Goal: Task Accomplishment & Management: Complete application form

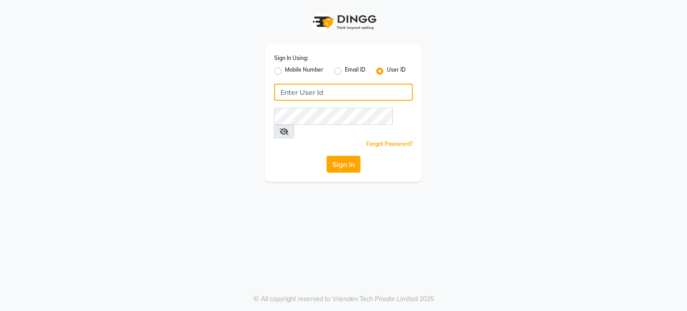
click at [296, 95] on input "Username" at bounding box center [343, 92] width 139 height 17
type input "altamash"
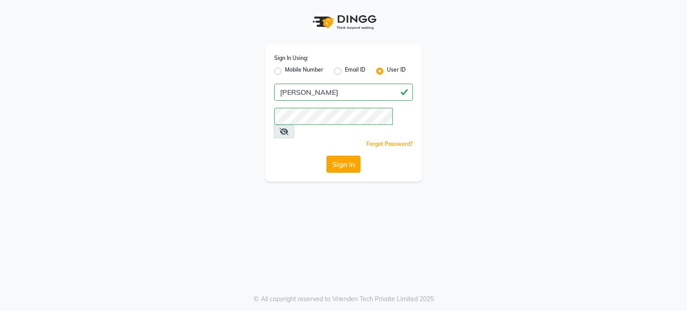
click at [333, 156] on button "Sign In" at bounding box center [344, 164] width 34 height 17
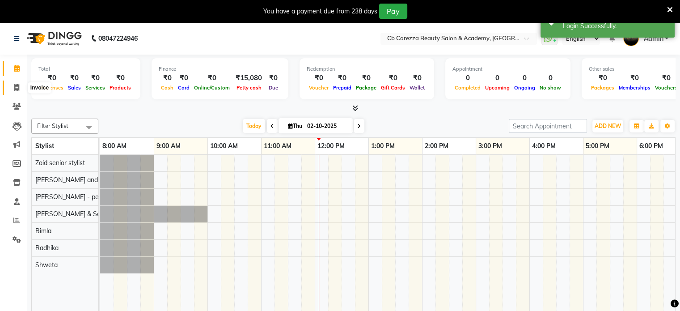
click at [16, 87] on icon at bounding box center [16, 87] width 5 height 7
select select "7159"
select select "service"
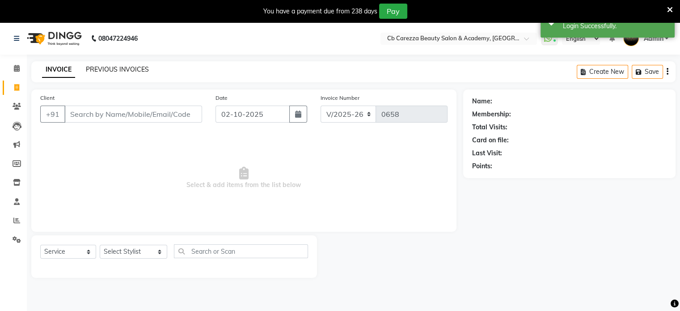
click at [132, 68] on link "PREVIOUS INVOICES" at bounding box center [117, 69] width 63 height 8
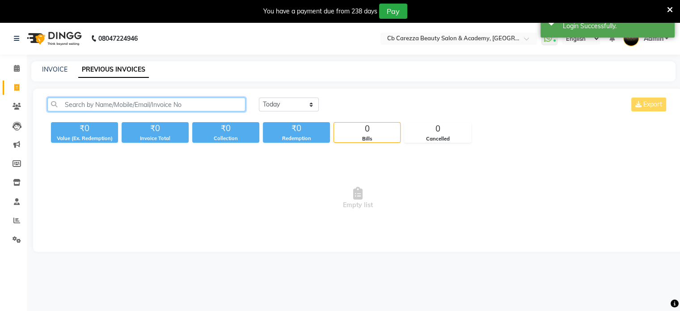
click at [178, 104] on input "text" at bounding box center [146, 105] width 198 height 14
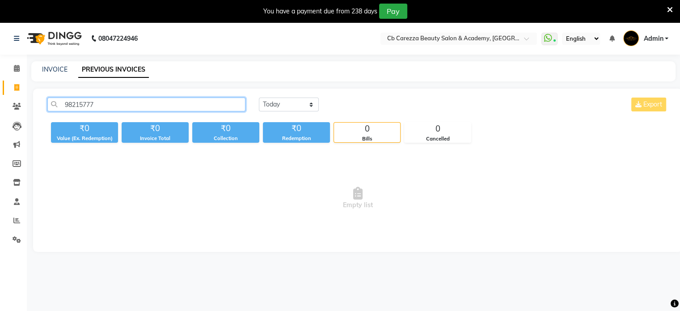
type input "98215777"
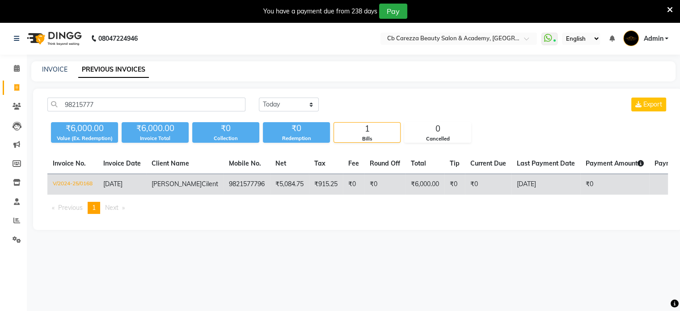
click at [165, 180] on span "Meilissa" at bounding box center [177, 184] width 50 height 8
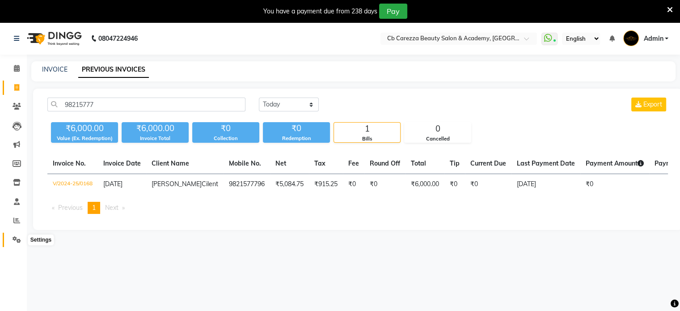
click at [14, 241] on icon at bounding box center [17, 239] width 8 height 7
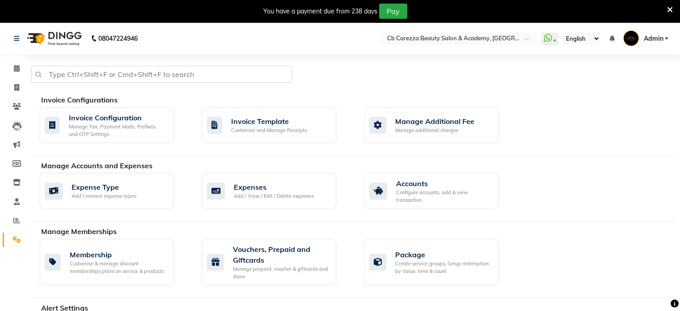
click at [666, 42] on link "Admin" at bounding box center [646, 38] width 45 height 15
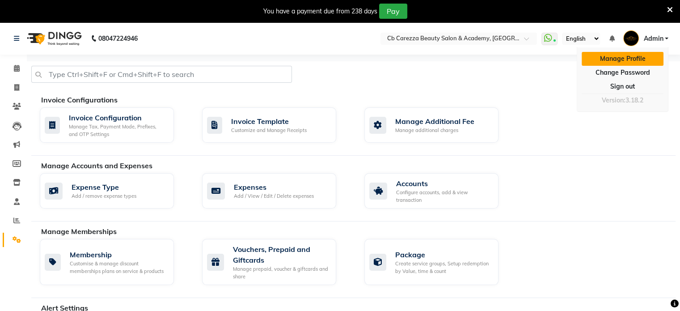
click at [641, 55] on link "Manage Profile" at bounding box center [623, 59] width 82 height 14
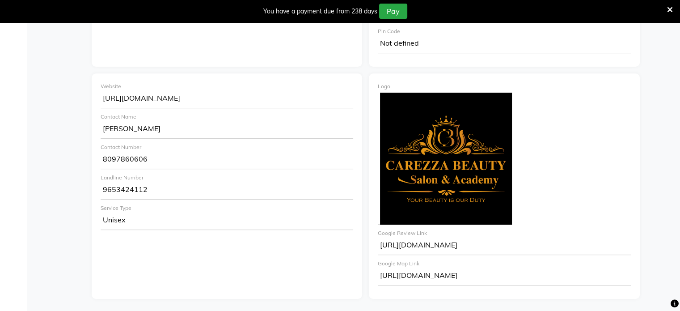
scroll to position [425, 0]
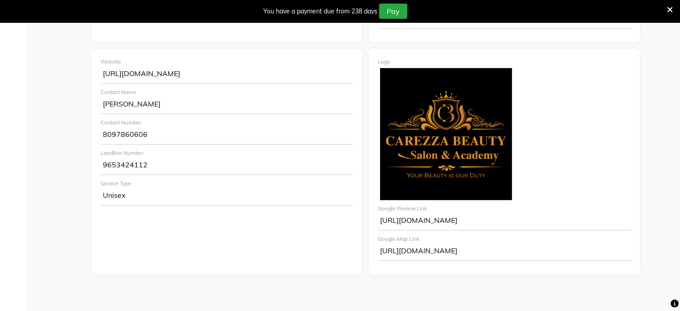
drag, startPoint x: 469, startPoint y: 252, endPoint x: 379, endPoint y: 251, distance: 90.4
click at [379, 251] on div "https://g.co/kgs/T5AV2oq" at bounding box center [504, 252] width 253 height 18
copy div "https://g.co/kgs/T5AV2oq"
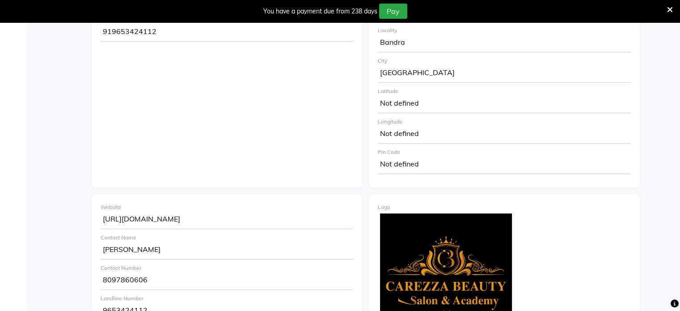
scroll to position [262, 0]
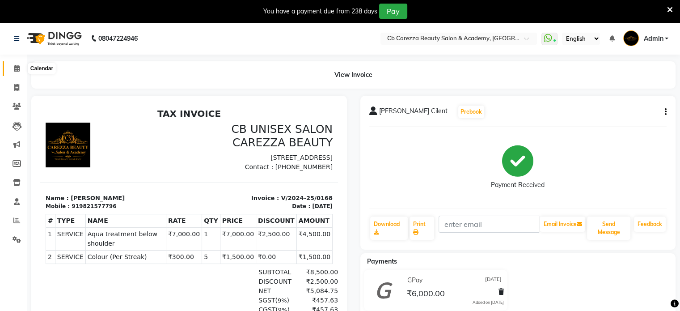
click at [16, 66] on icon at bounding box center [17, 68] width 6 height 7
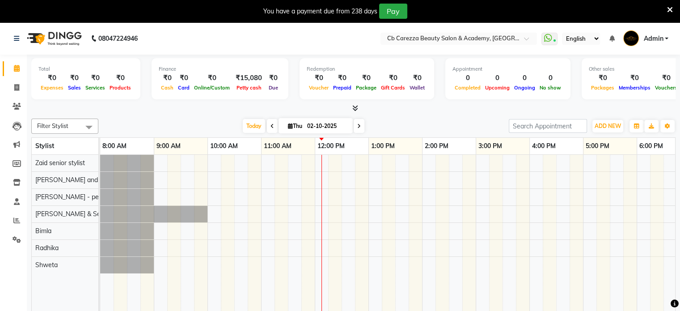
click at [357, 106] on icon at bounding box center [355, 108] width 6 height 7
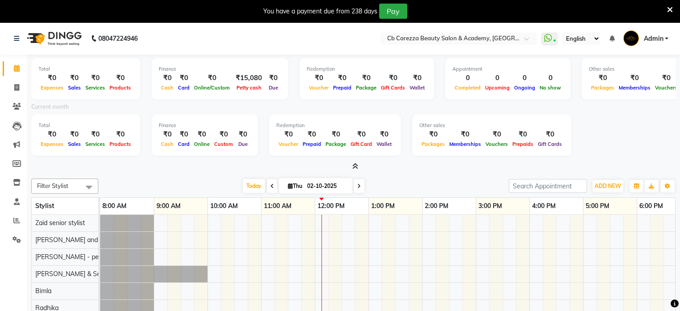
click at [357, 164] on icon at bounding box center [355, 166] width 6 height 7
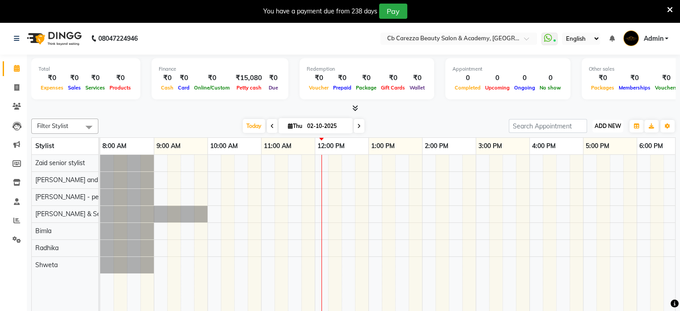
click at [611, 123] on span "ADD NEW" at bounding box center [608, 126] width 26 height 7
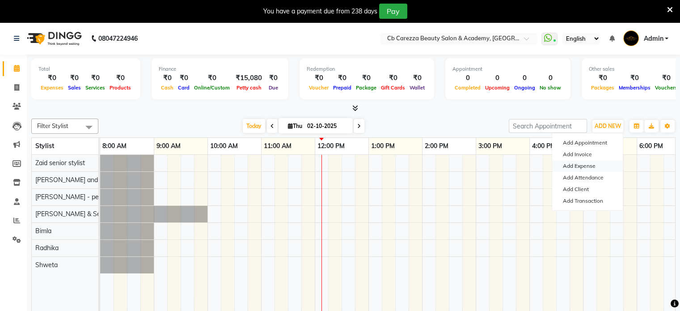
click at [577, 166] on link "Add Expense" at bounding box center [587, 166] width 71 height 12
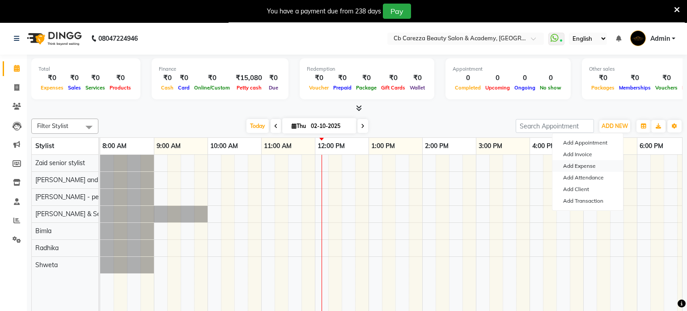
select select "1"
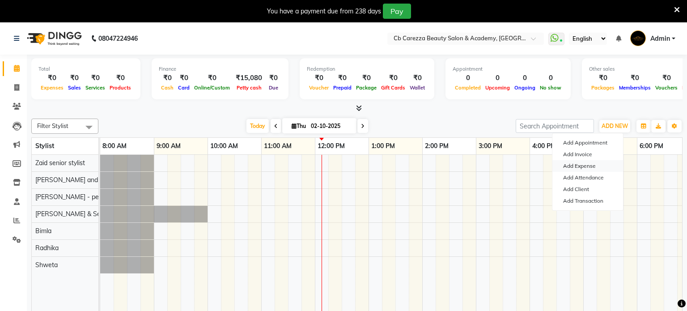
select select "6236"
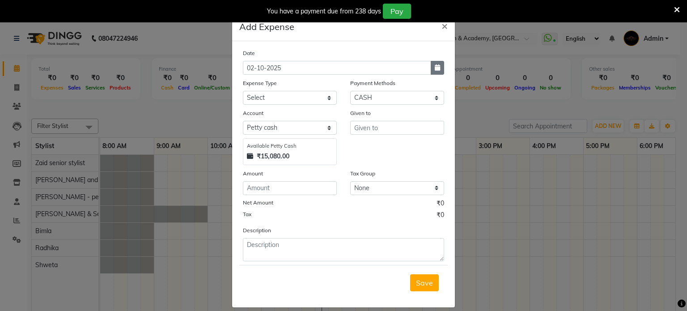
click at [435, 68] on icon "button" at bounding box center [437, 67] width 5 height 6
select select "10"
select select "2025"
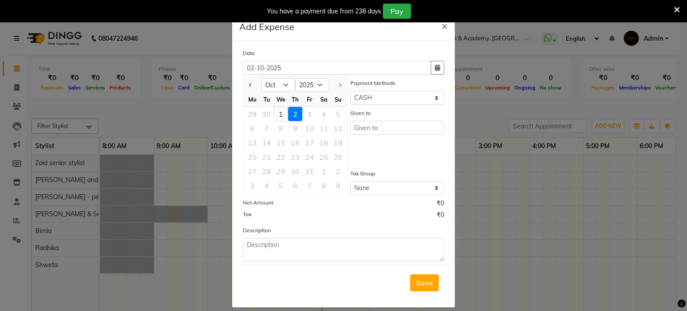
click at [274, 114] on div "1" at bounding box center [281, 114] width 14 height 14
type input "01-10-2025"
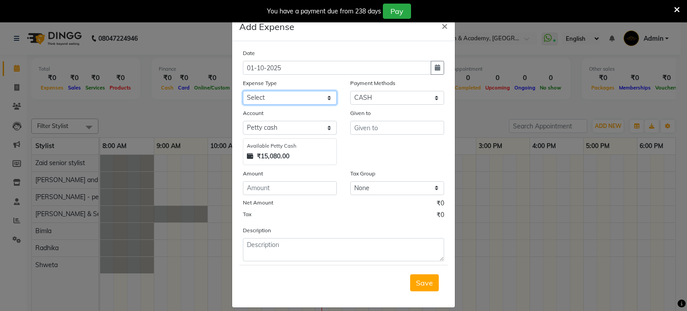
click at [290, 98] on select "Select Advance Salary Bank charges Car maintenance Cash transfer to bank Cash t…" at bounding box center [290, 98] width 94 height 14
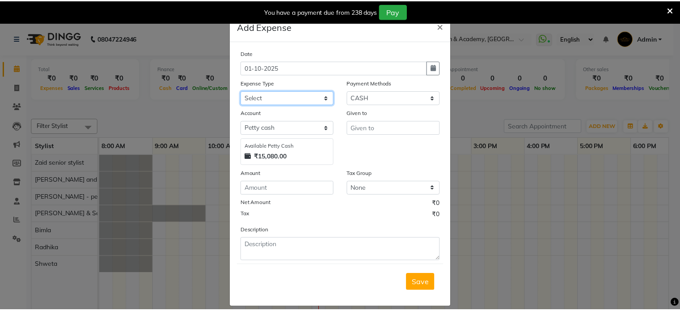
scroll to position [11, 0]
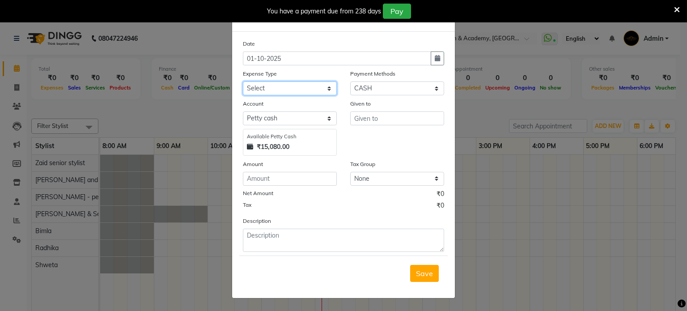
click at [297, 89] on select "Select Advance Salary Bank charges Car maintenance Cash transfer to bank Cash t…" at bounding box center [290, 88] width 94 height 14
select select "18404"
click at [243, 81] on select "Select Advance Salary Bank charges Car maintenance Cash transfer to bank Cash t…" at bounding box center [290, 88] width 94 height 14
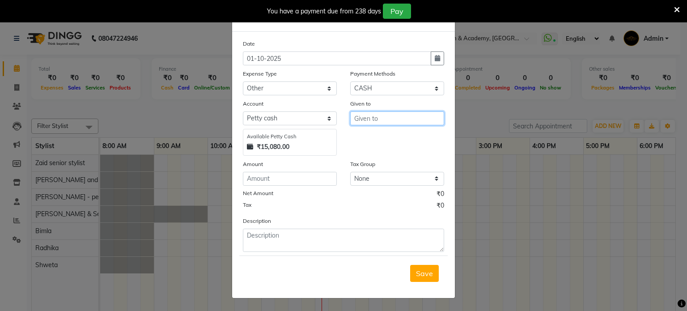
click at [370, 114] on input "text" at bounding box center [397, 118] width 94 height 14
type input "[PERSON_NAME]"
click at [431, 54] on button "button" at bounding box center [437, 58] width 13 height 14
select select "10"
select select "2025"
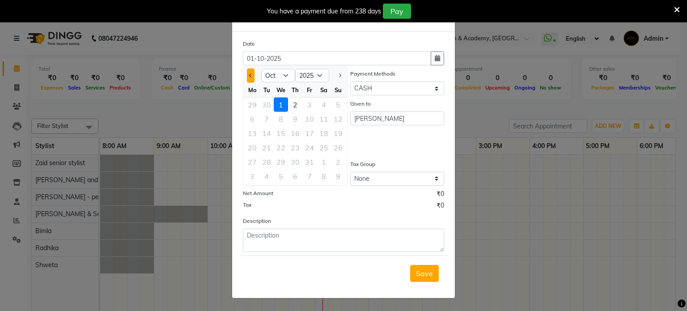
click at [247, 76] on button "Previous month" at bounding box center [251, 75] width 8 height 14
select select "9"
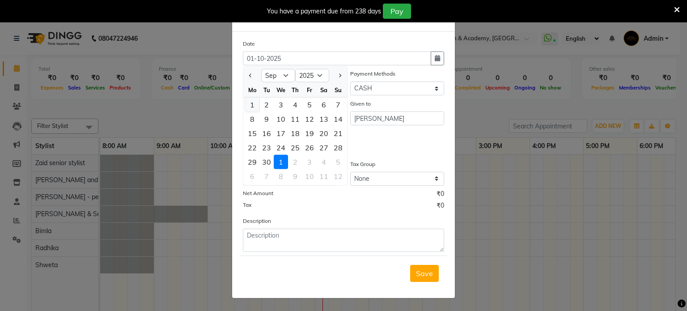
click at [252, 103] on div "1" at bounding box center [252, 105] width 14 height 14
type input "01-09-2025"
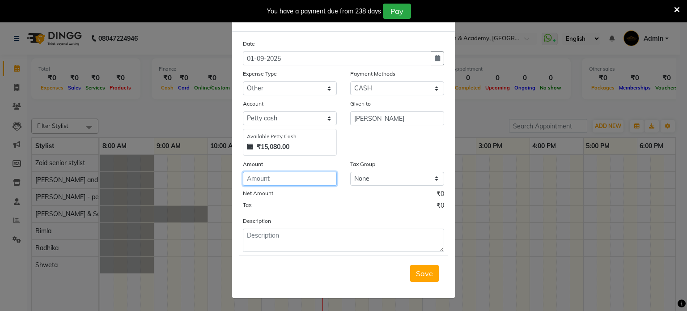
click at [292, 175] on input "number" at bounding box center [290, 179] width 94 height 14
type input "15080"
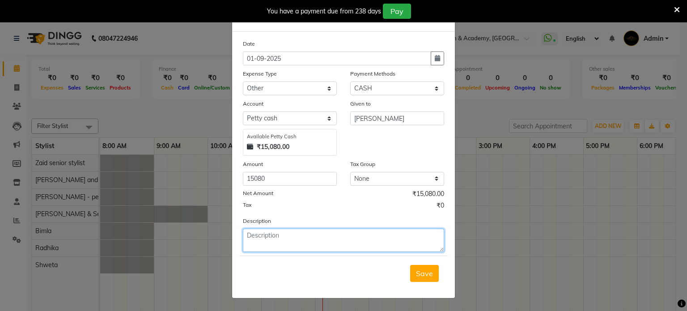
click at [358, 237] on textarea at bounding box center [343, 240] width 201 height 23
type textarea "Cleared"
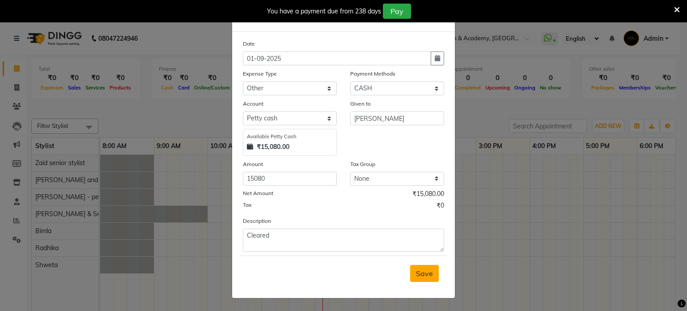
click at [421, 278] on button "Save" at bounding box center [424, 273] width 29 height 17
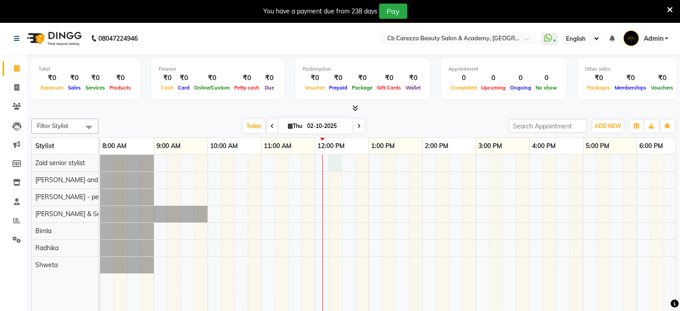
click at [335, 161] on div at bounding box center [475, 240] width 751 height 170
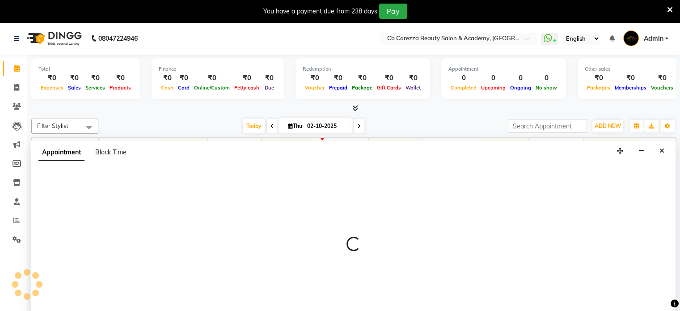
scroll to position [22, 0]
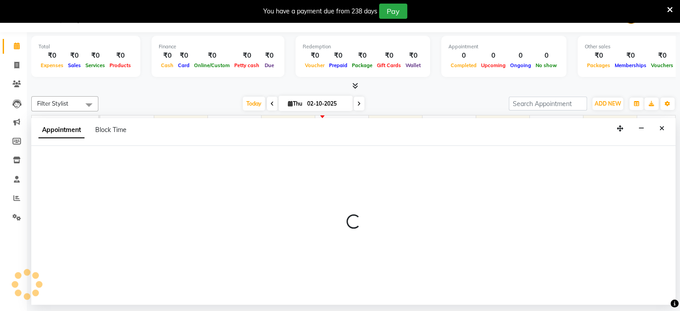
select select "60222"
select select "735"
select select "tentative"
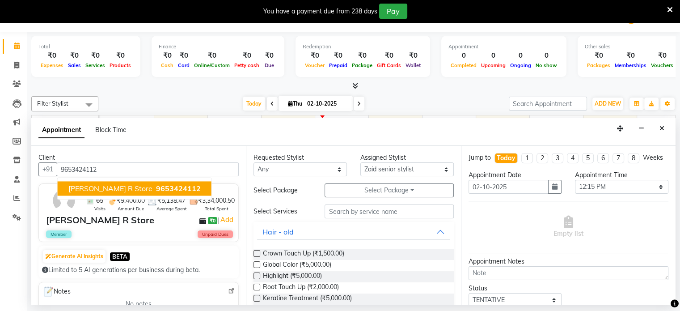
type input "9653424112"
click at [257, 252] on label at bounding box center [257, 253] width 7 height 7
click at [257, 252] on input "checkbox" at bounding box center [257, 254] width 6 height 6
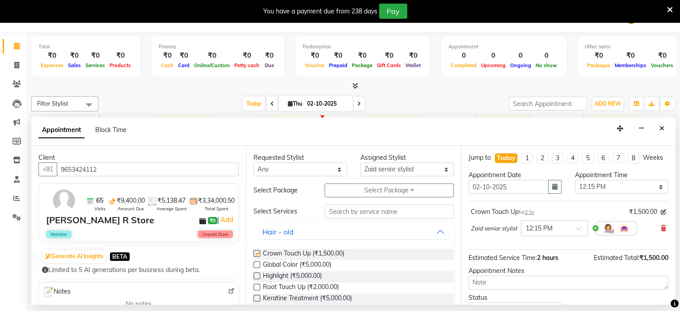
checkbox input "false"
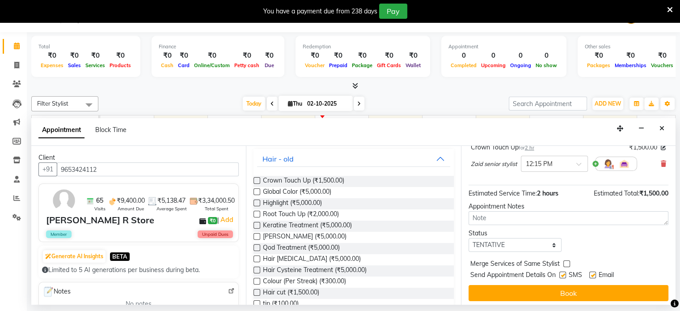
scroll to position [76, 0]
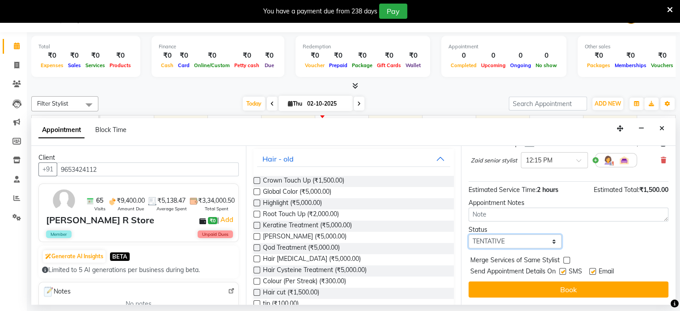
click at [536, 237] on select "Select TENTATIVE CONFIRM CHECK-IN UPCOMING" at bounding box center [515, 241] width 93 height 14
select select "confirm booking"
click at [469, 234] on select "Select TENTATIVE CONFIRM CHECK-IN UPCOMING" at bounding box center [515, 241] width 93 height 14
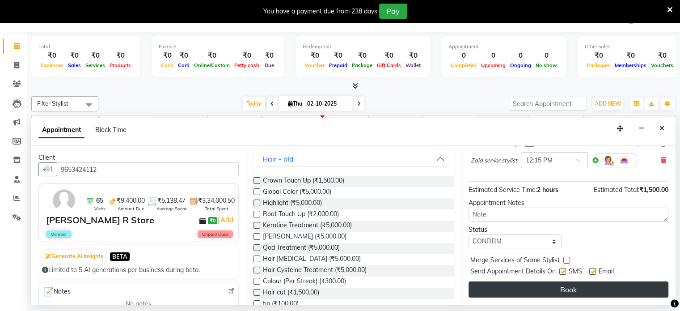
click at [536, 288] on button "Book" at bounding box center [569, 289] width 200 height 16
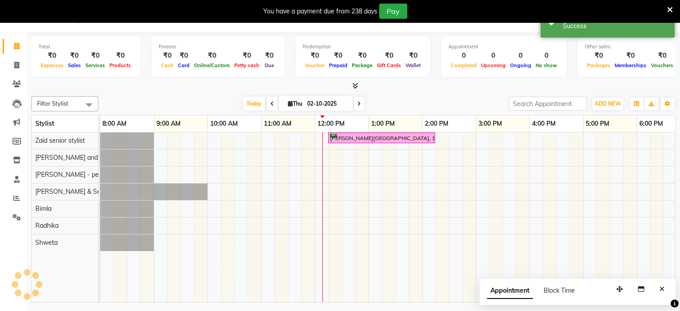
scroll to position [0, 0]
